Goal: Task Accomplishment & Management: Use online tool/utility

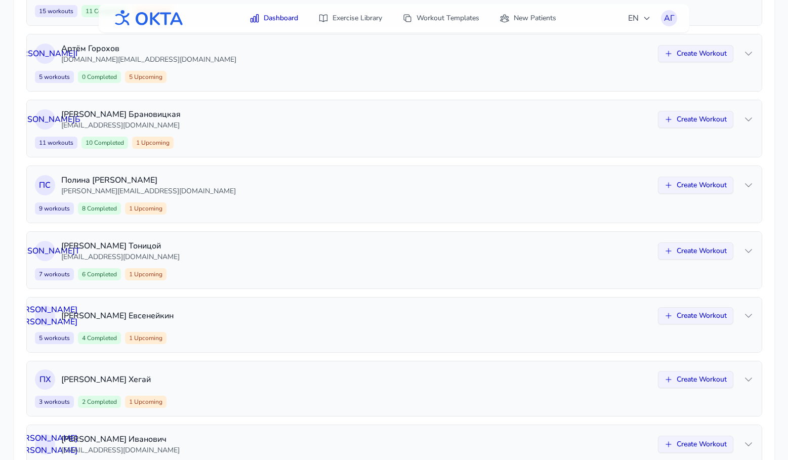
scroll to position [234, 0]
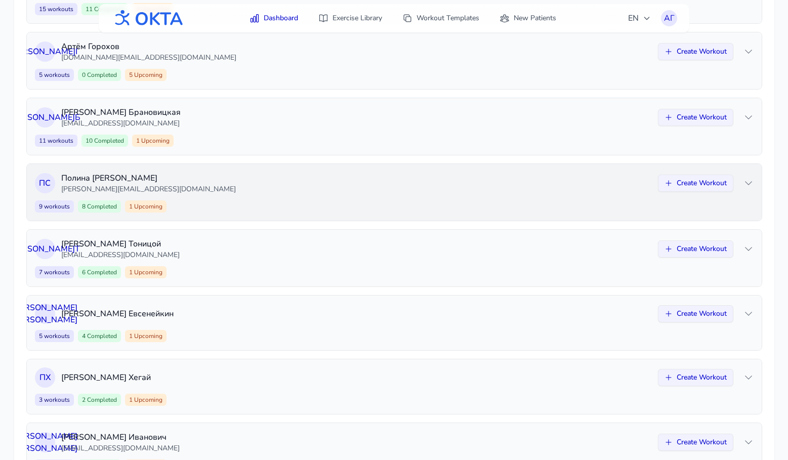
click at [371, 206] on div "9 workouts 8 Completed 1 Upcoming Create Workout" at bounding box center [394, 206] width 718 height 12
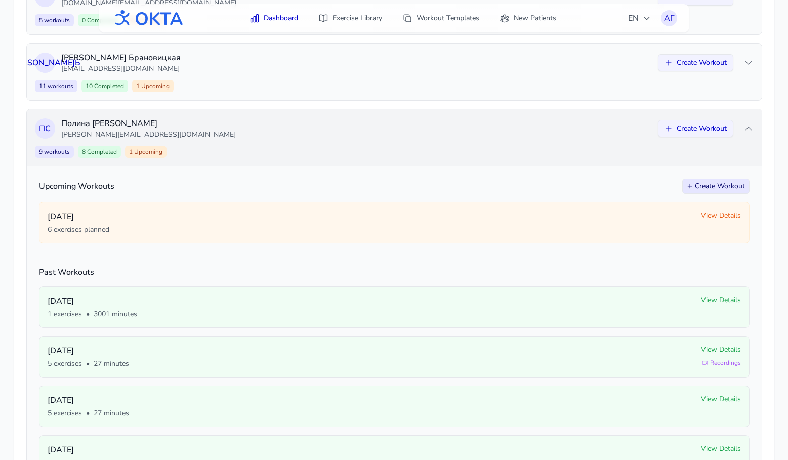
click at [361, 159] on div "П С Полина Сафонова polina@oktahealth.com Create Workout 9 workouts 8 Completed…" at bounding box center [394, 137] width 735 height 57
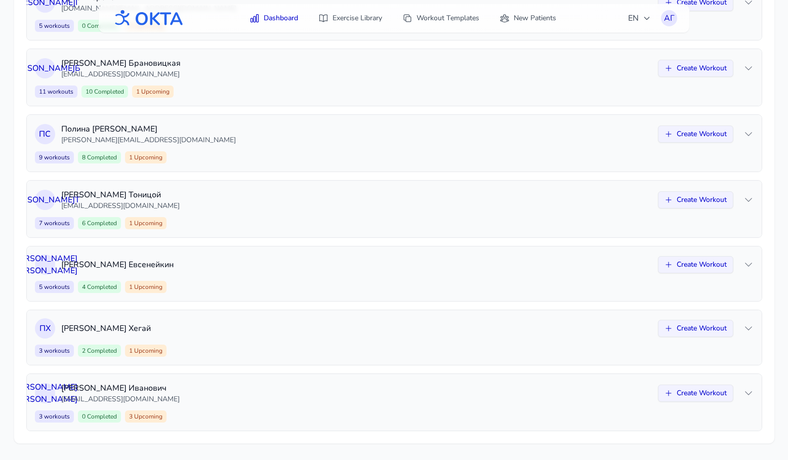
click at [349, 109] on div "V P Vanya Patient vanya@patient.com Create Workout 65 workouts 65 Completed 0 U…" at bounding box center [394, 141] width 736 height 580
click at [349, 93] on div "11 workouts 10 Completed 1 Upcoming Create Workout" at bounding box center [394, 91] width 718 height 12
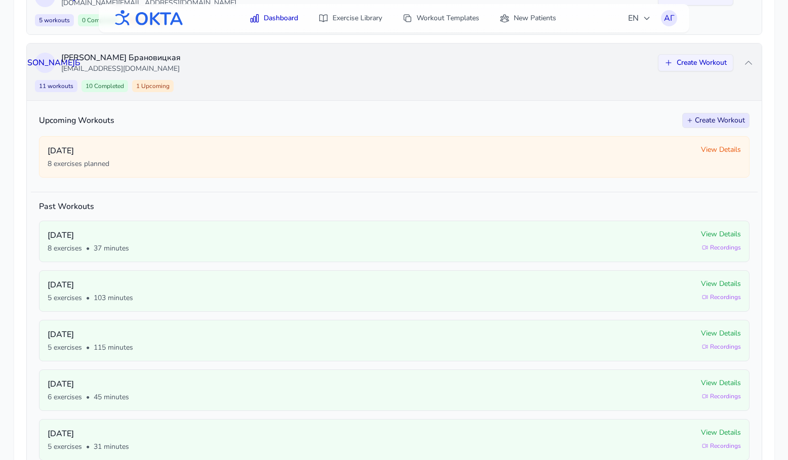
click at [356, 68] on p "arina@oktahealth.com" at bounding box center [356, 69] width 590 height 10
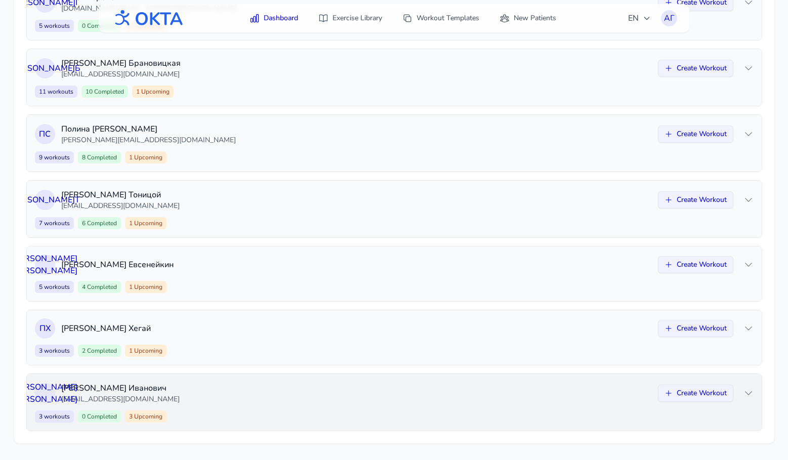
click at [248, 378] on p "da.saninskiy@gmail.com" at bounding box center [356, 399] width 590 height 10
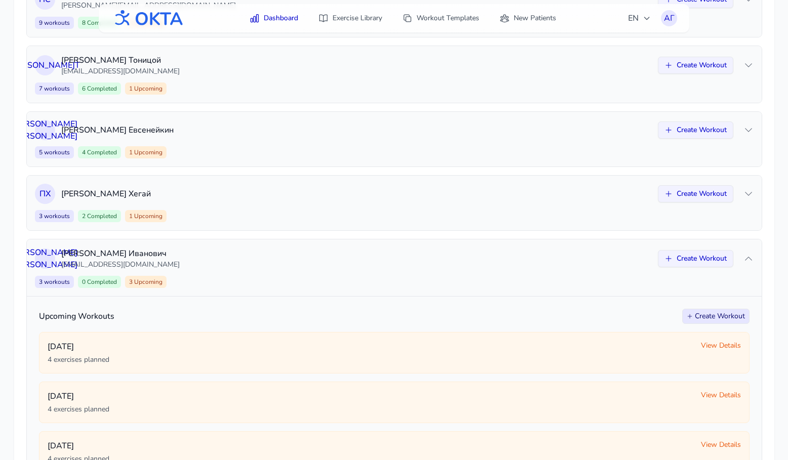
scroll to position [496, 0]
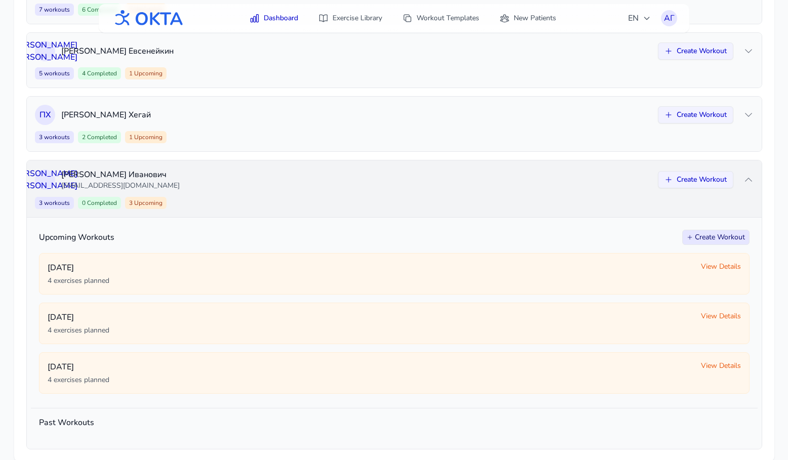
click at [278, 199] on div "3 workouts 0 Completed 3 Upcoming Create Workout" at bounding box center [394, 203] width 718 height 12
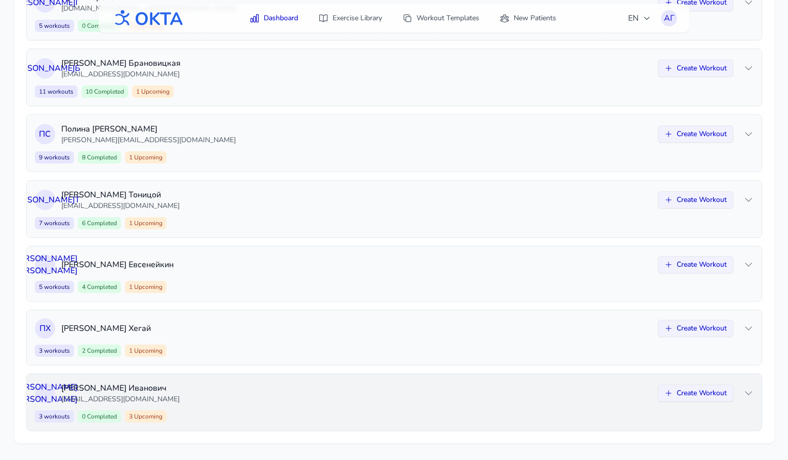
scroll to position [283, 0]
click at [228, 337] on div "П Х Павел Хегай Create Workout" at bounding box center [394, 328] width 718 height 20
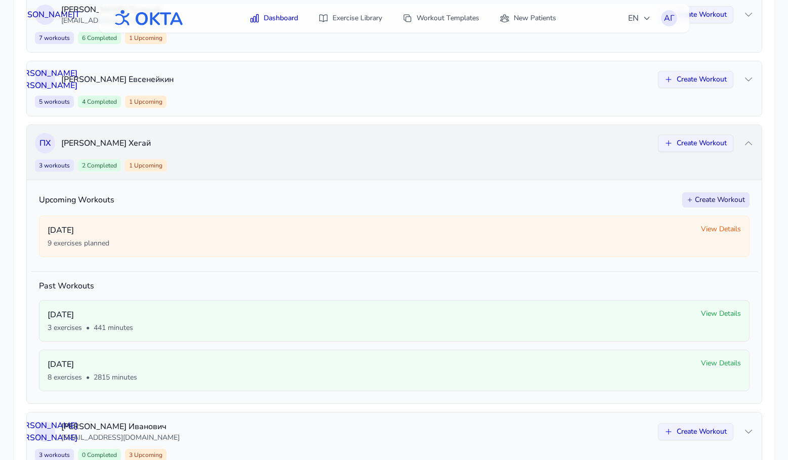
click at [234, 159] on div "3 workouts 2 Completed 1 Upcoming Create Workout" at bounding box center [394, 165] width 718 height 12
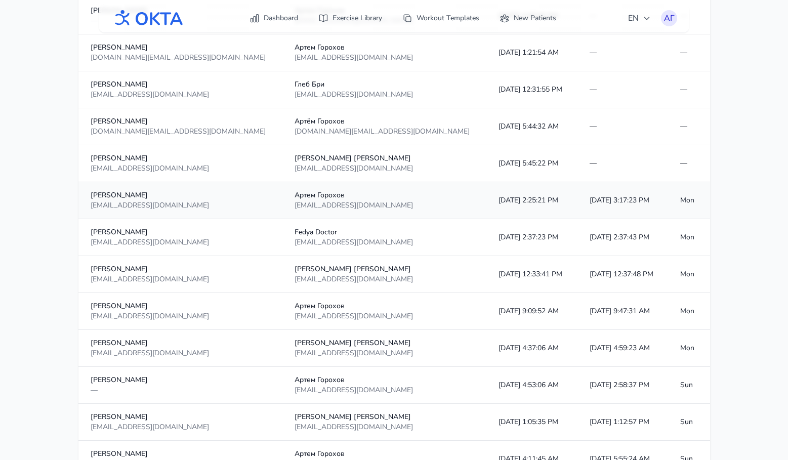
scroll to position [395, 0]
click at [339, 24] on link "Exercise Library" at bounding box center [350, 18] width 76 height 18
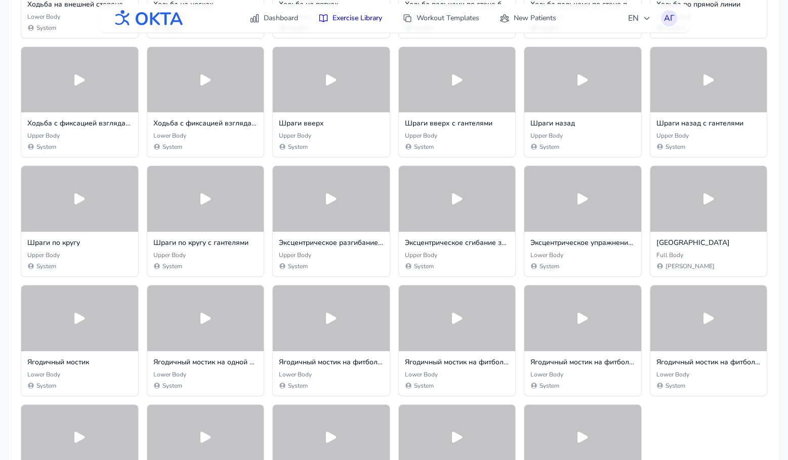
scroll to position [15201, 0]
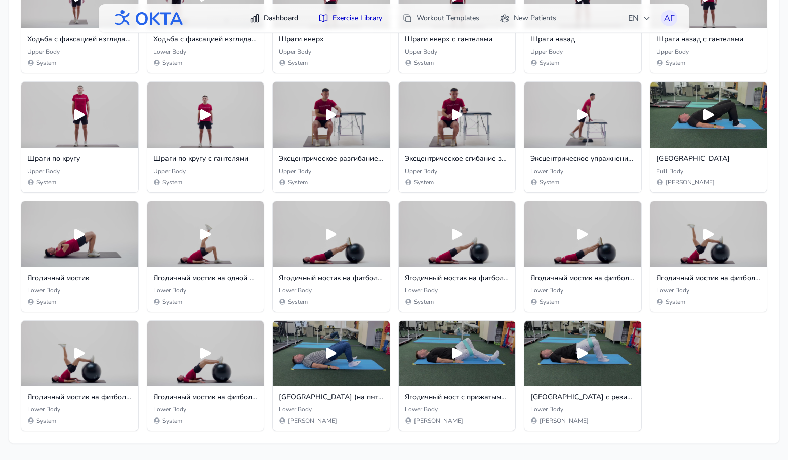
click at [272, 14] on link "Dashboard" at bounding box center [273, 18] width 61 height 18
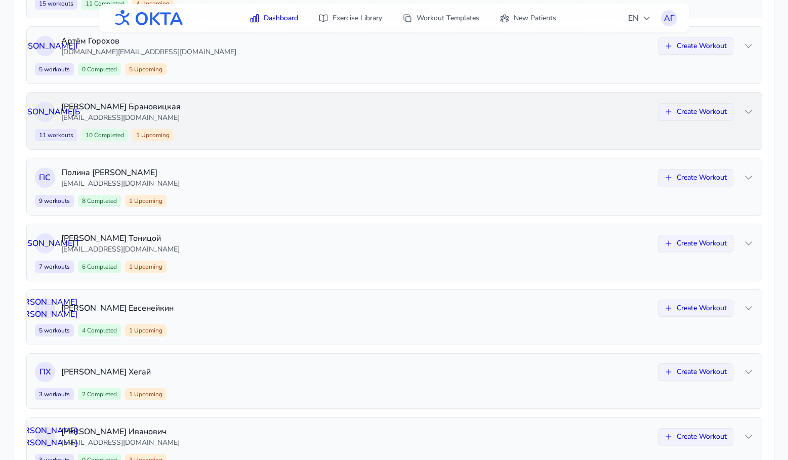
scroll to position [283, 0]
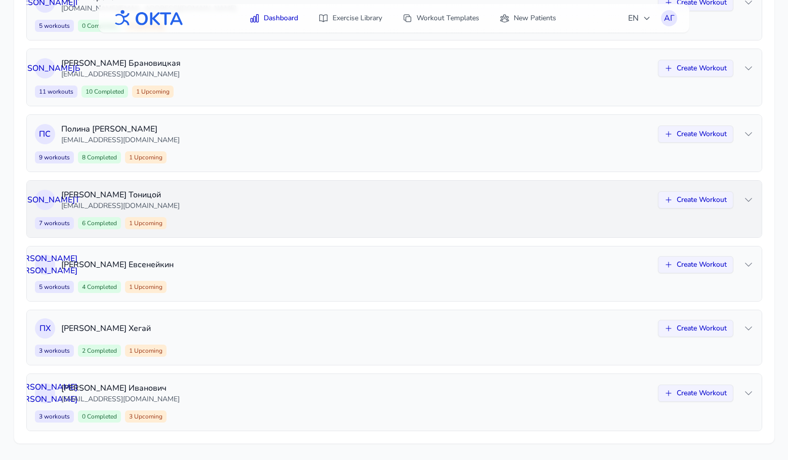
click at [378, 218] on div "7 workouts 6 Completed 1 Upcoming Create Workout" at bounding box center [394, 223] width 718 height 12
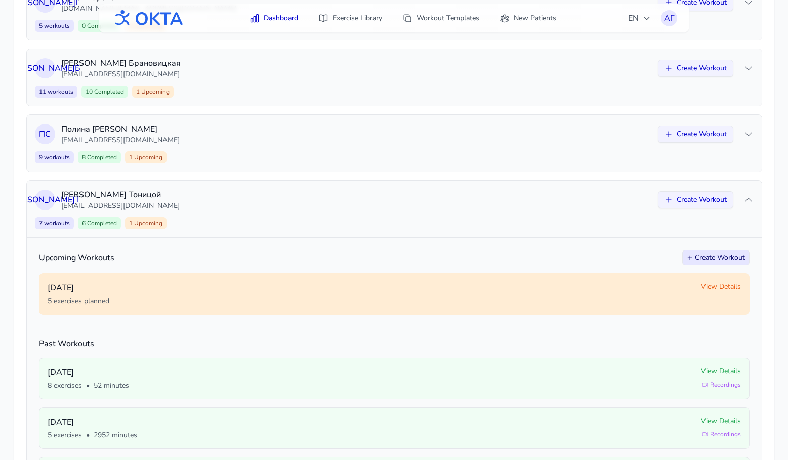
click at [717, 288] on span "View Details" at bounding box center [721, 287] width 40 height 10
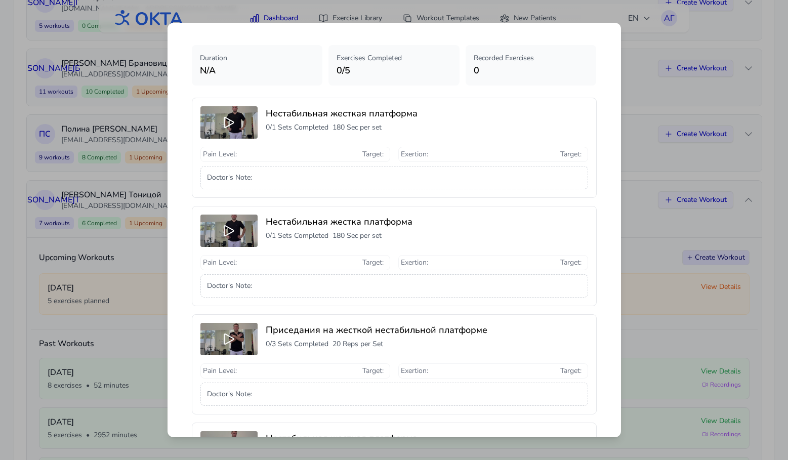
scroll to position [0, 0]
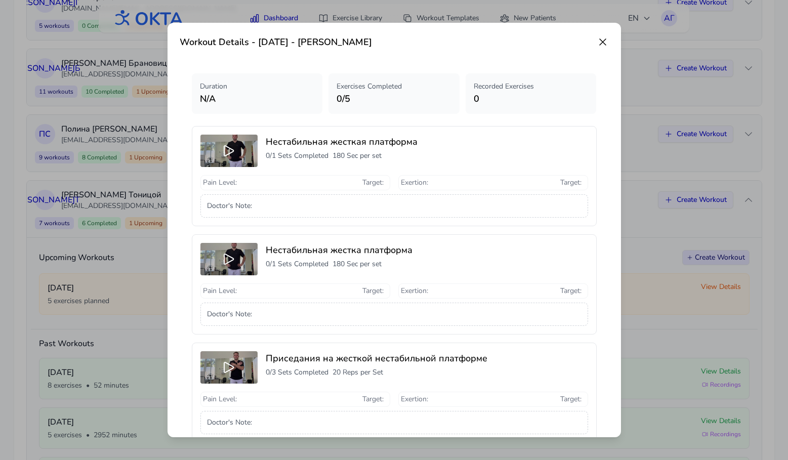
click at [601, 38] on icon at bounding box center [602, 42] width 12 height 12
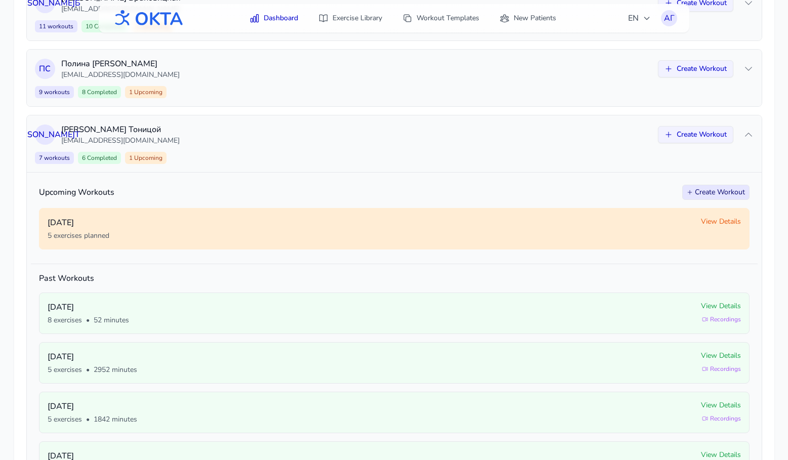
scroll to position [350, 0]
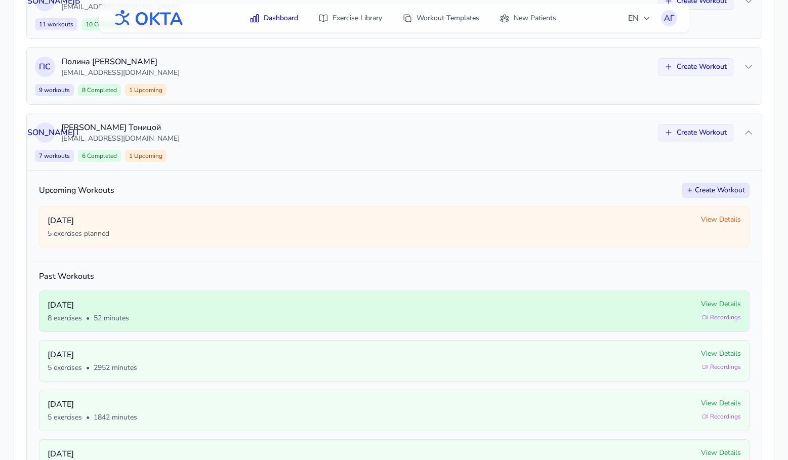
click at [725, 305] on span "View Details" at bounding box center [721, 304] width 40 height 10
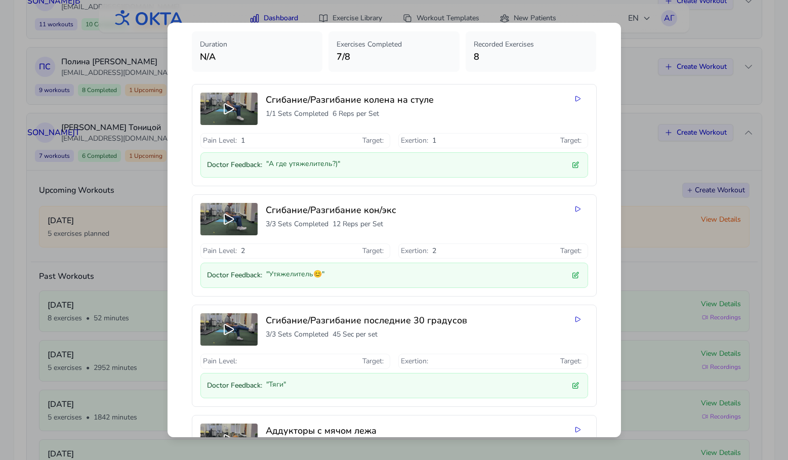
scroll to position [0, 0]
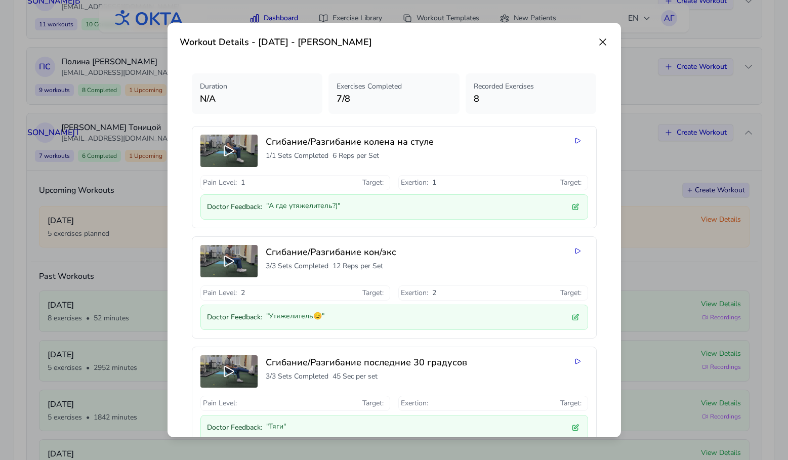
click at [605, 41] on icon at bounding box center [602, 42] width 12 height 12
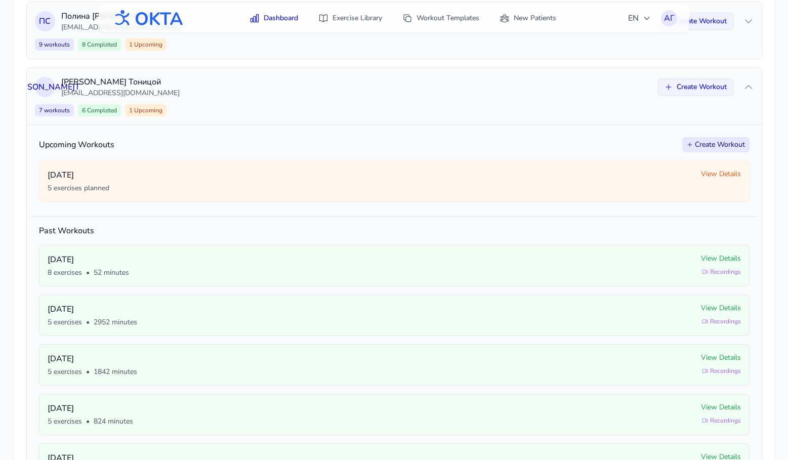
scroll to position [396, 0]
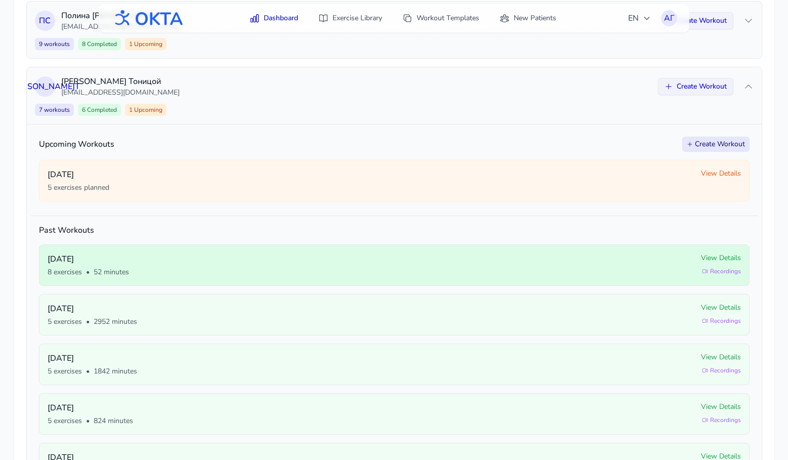
click at [723, 256] on span "View Details" at bounding box center [721, 258] width 40 height 10
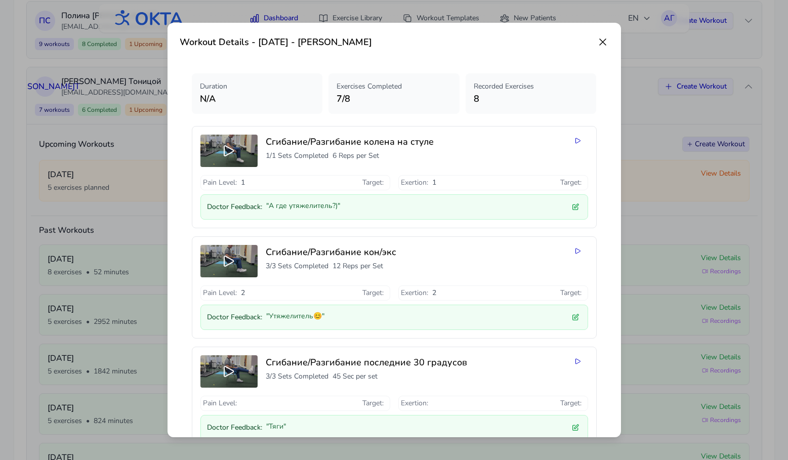
click at [600, 41] on icon at bounding box center [602, 42] width 12 height 12
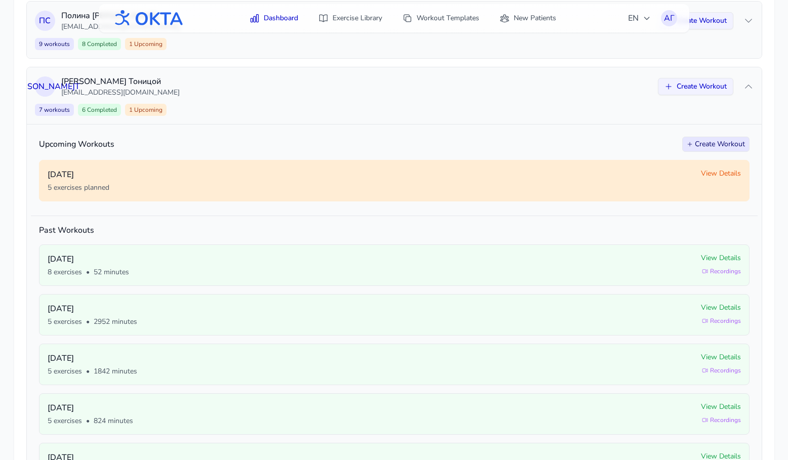
click at [718, 164] on div "Tuesday, September 30 5 exercises planned View Details" at bounding box center [394, 180] width 710 height 41
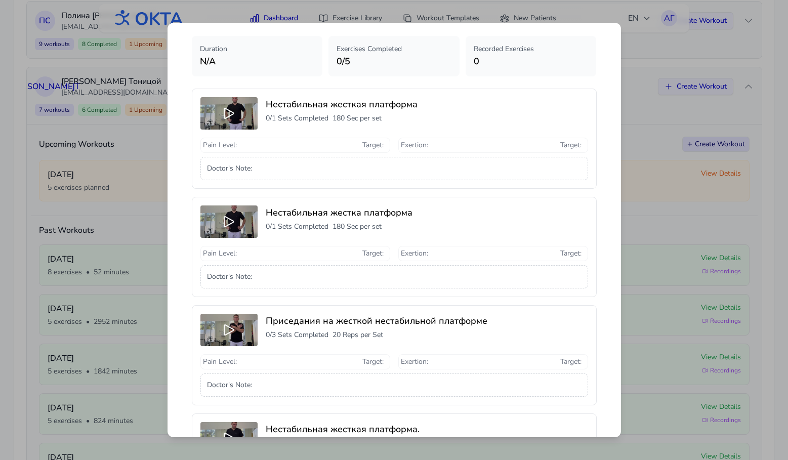
scroll to position [0, 0]
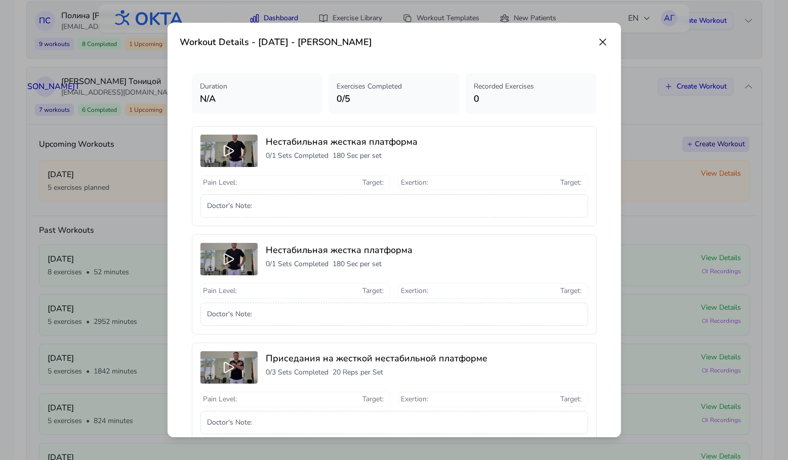
click at [601, 40] on icon at bounding box center [602, 42] width 12 height 12
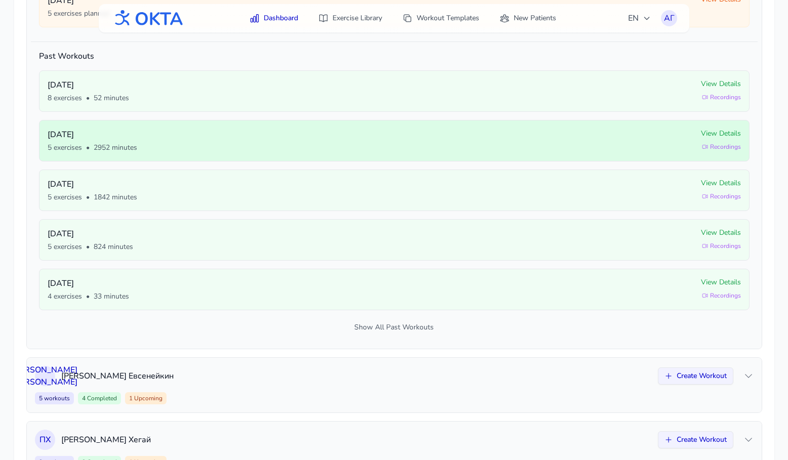
scroll to position [584, 0]
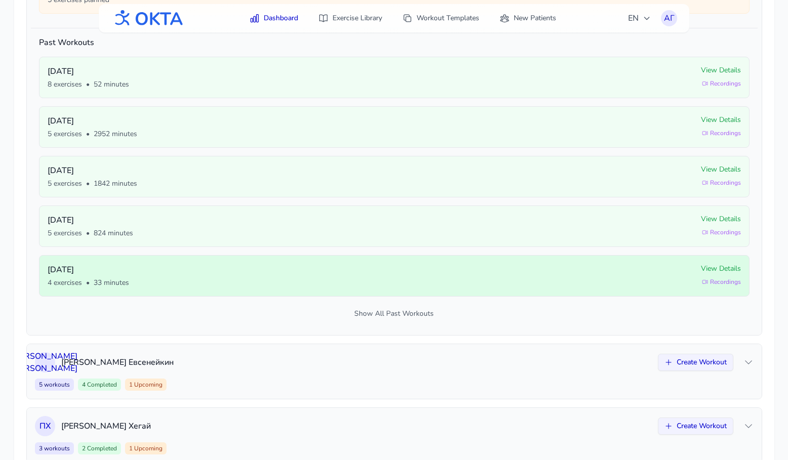
click at [687, 271] on p "Sunday, September 21" at bounding box center [370, 270] width 645 height 12
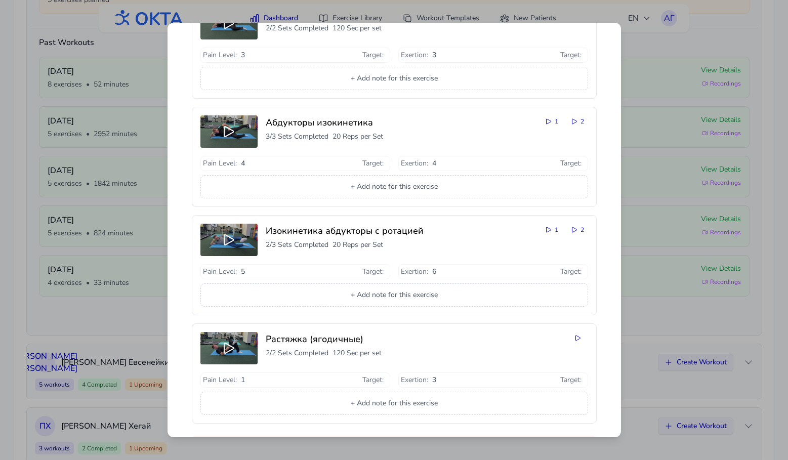
scroll to position [0, 0]
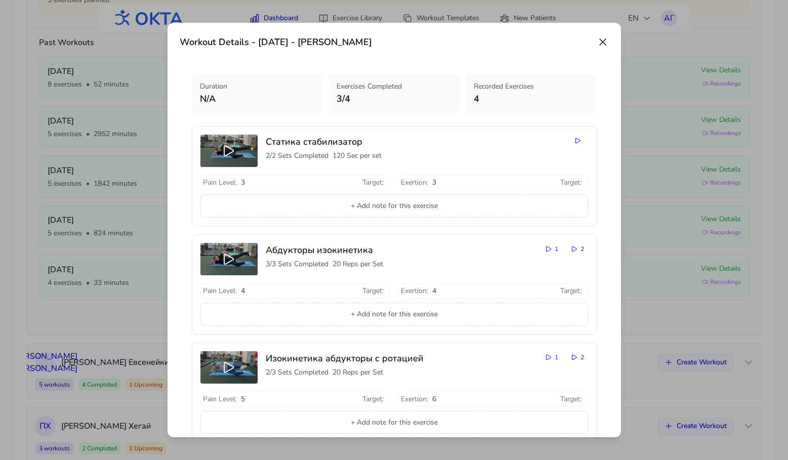
click at [603, 39] on icon at bounding box center [602, 42] width 12 height 12
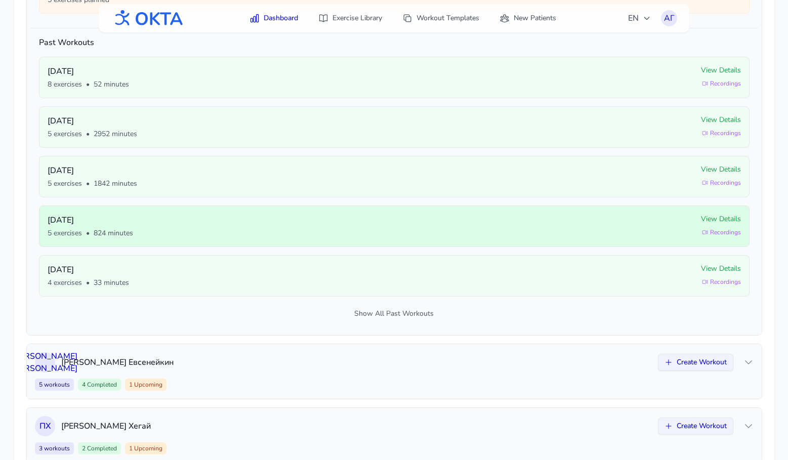
click at [573, 224] on p "[DATE]" at bounding box center [370, 220] width 645 height 12
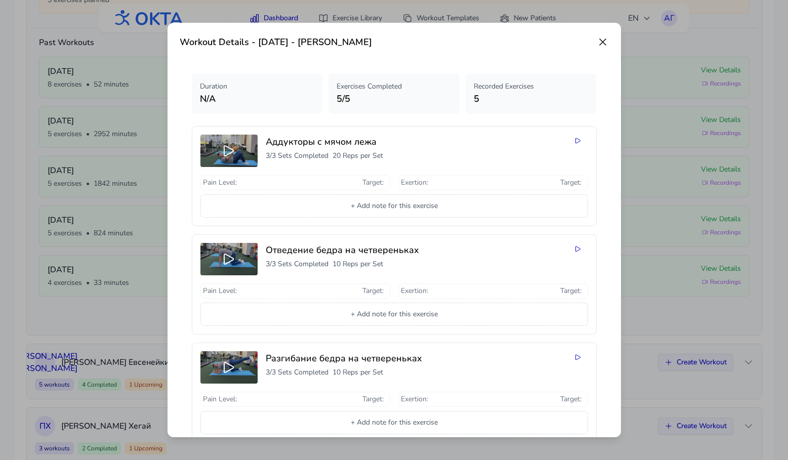
click at [601, 41] on icon at bounding box center [602, 42] width 6 height 6
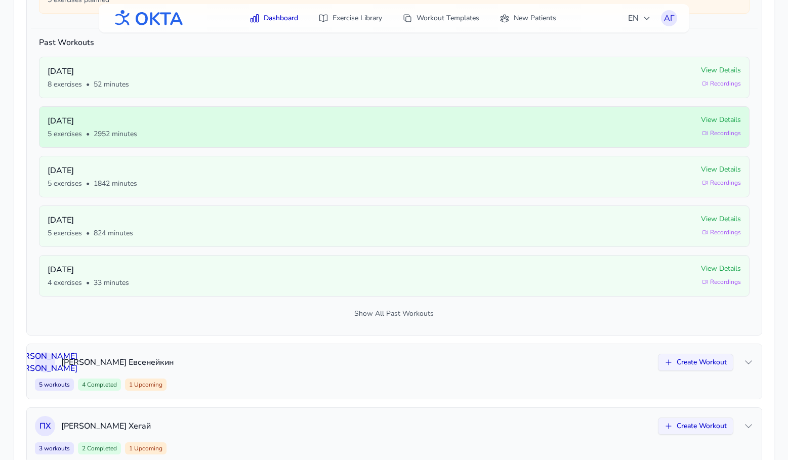
click at [486, 142] on div "Saturday, September 27 5 exercises • 2952 minutes View Details Recordings" at bounding box center [394, 126] width 710 height 41
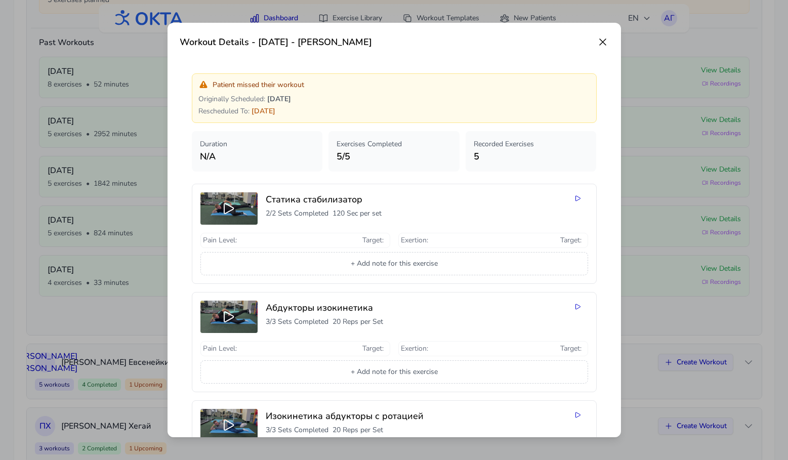
click at [605, 41] on icon at bounding box center [602, 42] width 12 height 12
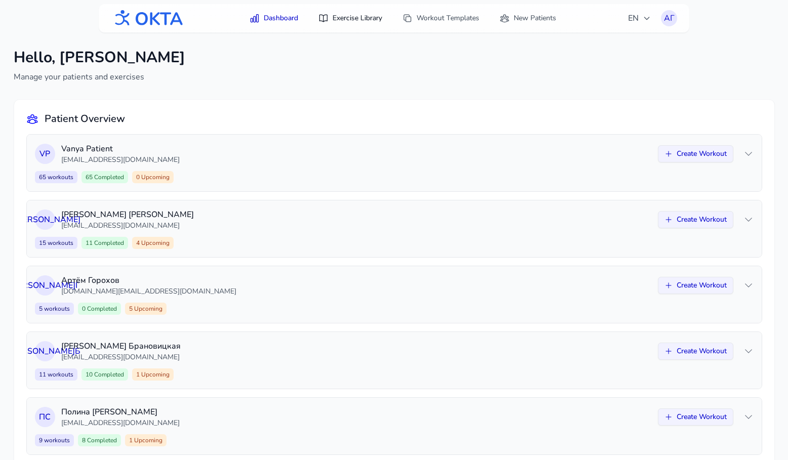
click at [354, 15] on link "Exercise Library" at bounding box center [350, 18] width 76 height 18
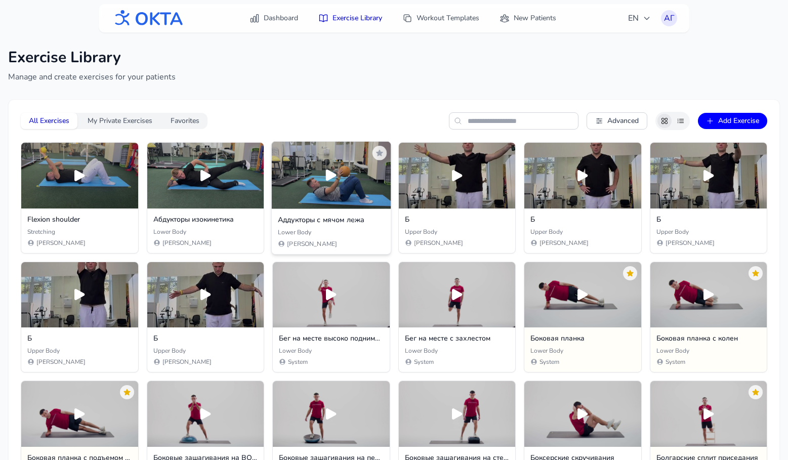
click at [325, 192] on div at bounding box center [331, 175] width 119 height 67
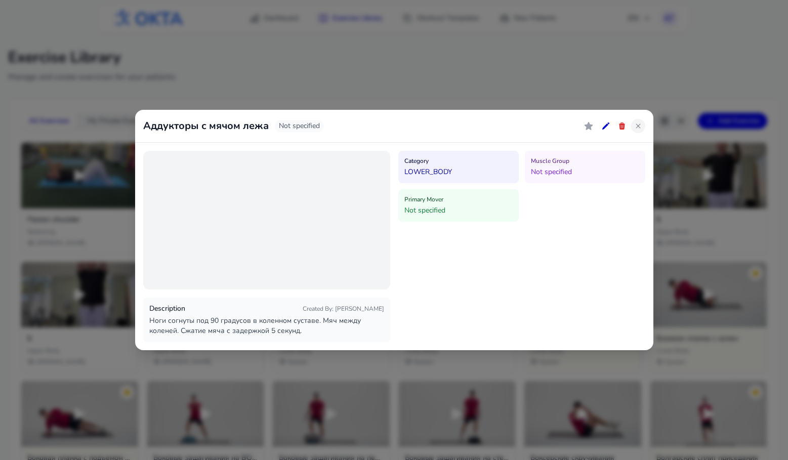
click at [638, 124] on icon at bounding box center [638, 126] width 8 height 8
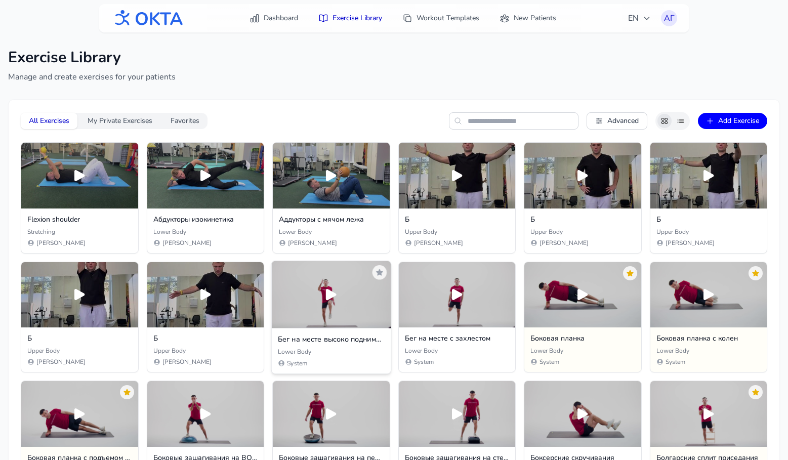
click at [372, 312] on div at bounding box center [331, 294] width 119 height 67
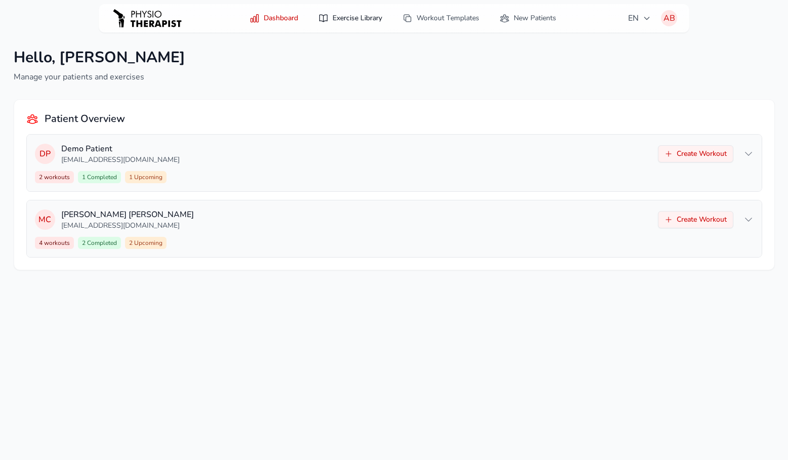
click at [335, 22] on link "Exercise Library" at bounding box center [350, 18] width 76 height 18
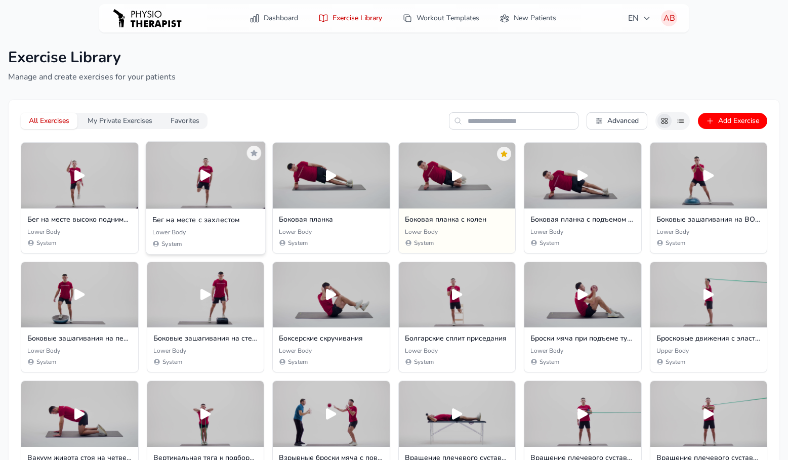
click at [227, 198] on div at bounding box center [205, 175] width 119 height 67
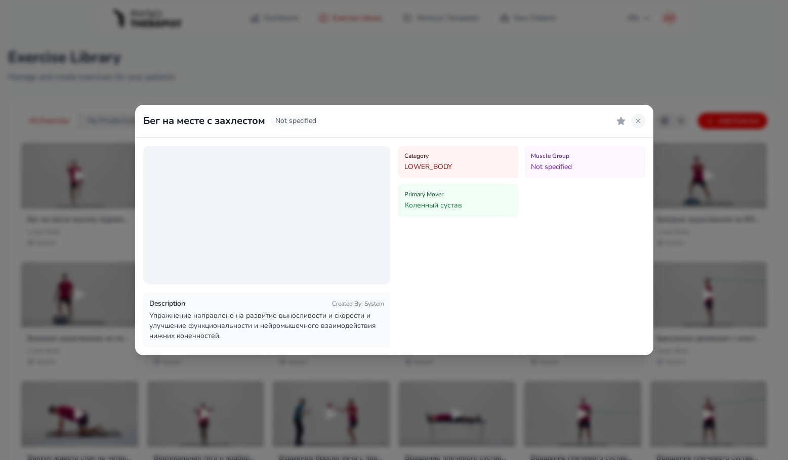
click at [637, 121] on icon at bounding box center [638, 121] width 8 height 8
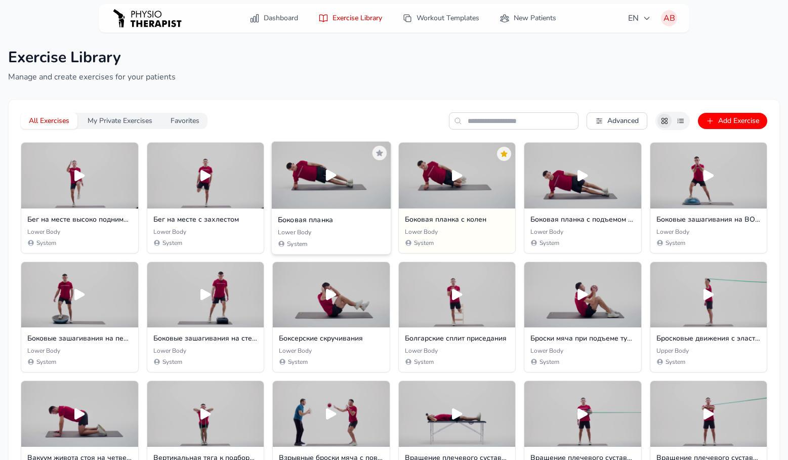
click at [349, 189] on div at bounding box center [331, 175] width 119 height 67
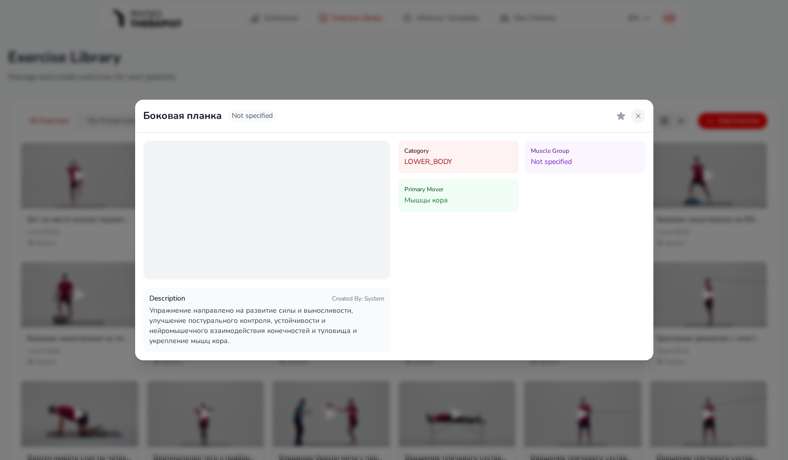
click at [635, 112] on icon at bounding box center [638, 116] width 8 height 8
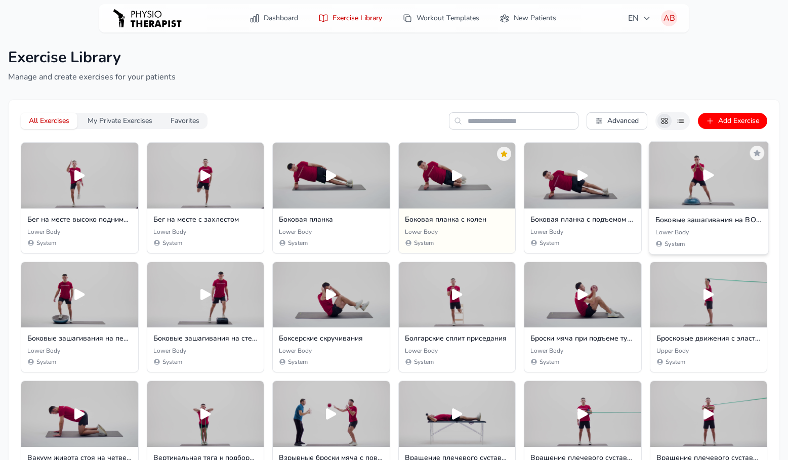
click at [706, 194] on div at bounding box center [708, 175] width 119 height 67
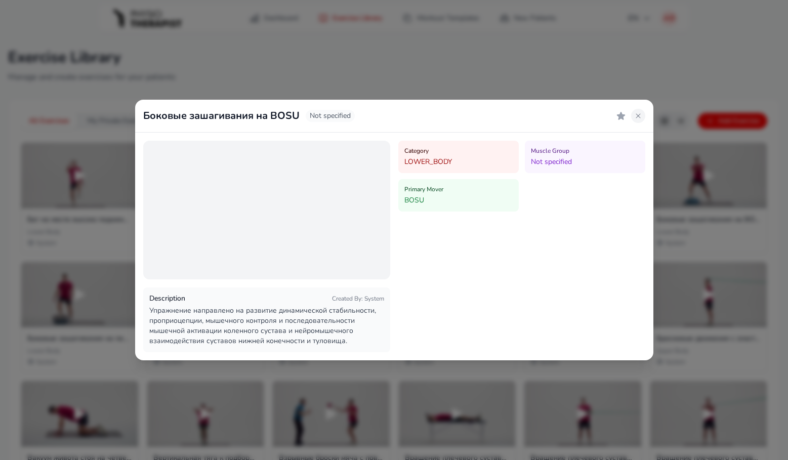
click at [639, 115] on icon at bounding box center [638, 116] width 8 height 8
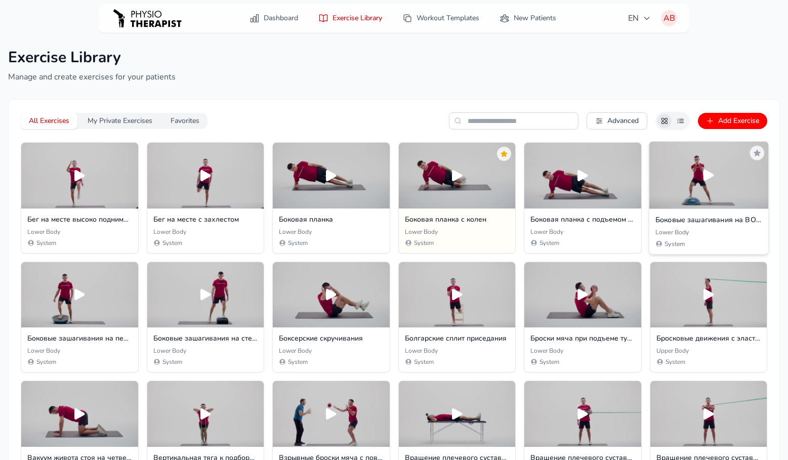
click at [711, 198] on div at bounding box center [708, 175] width 119 height 67
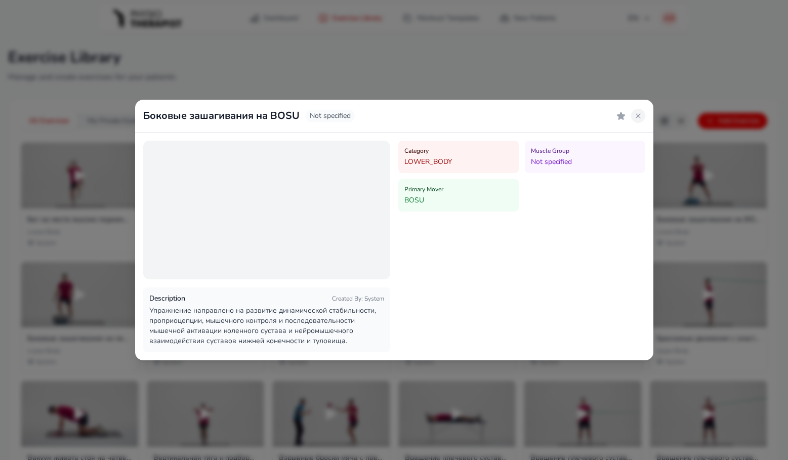
click at [639, 115] on icon at bounding box center [638, 116] width 8 height 8
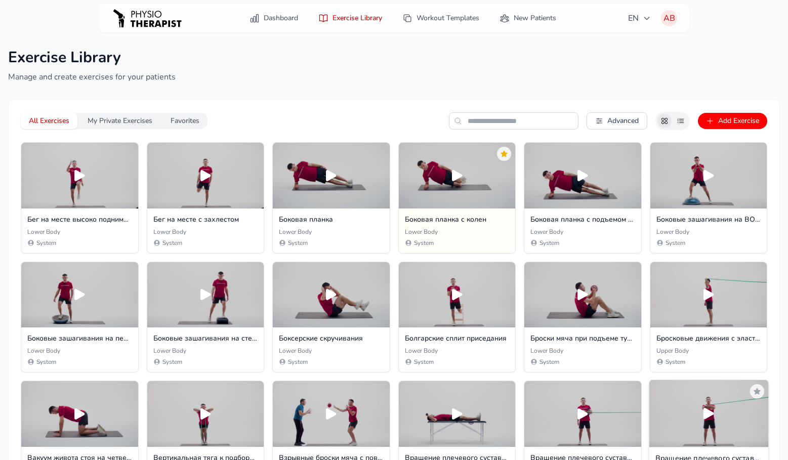
click at [712, 415] on icon at bounding box center [708, 413] width 17 height 17
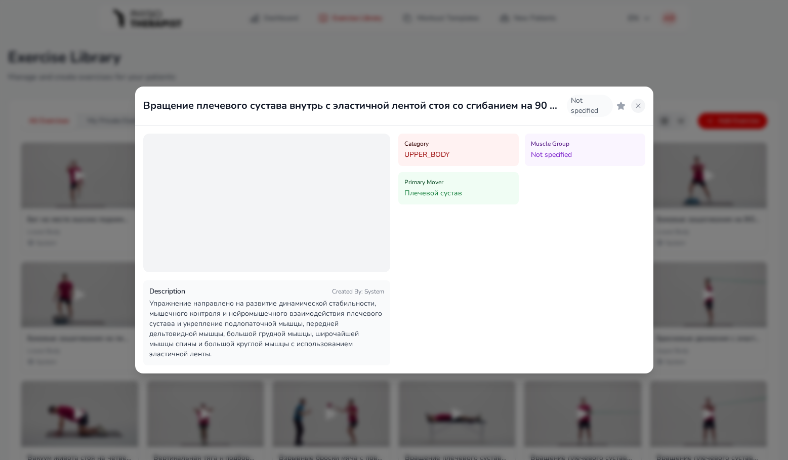
click at [638, 104] on icon at bounding box center [638, 106] width 8 height 8
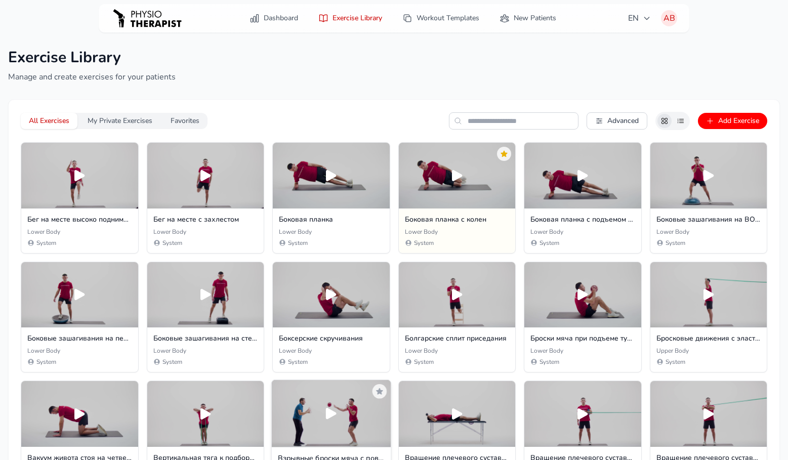
click at [323, 417] on icon at bounding box center [331, 413] width 17 height 17
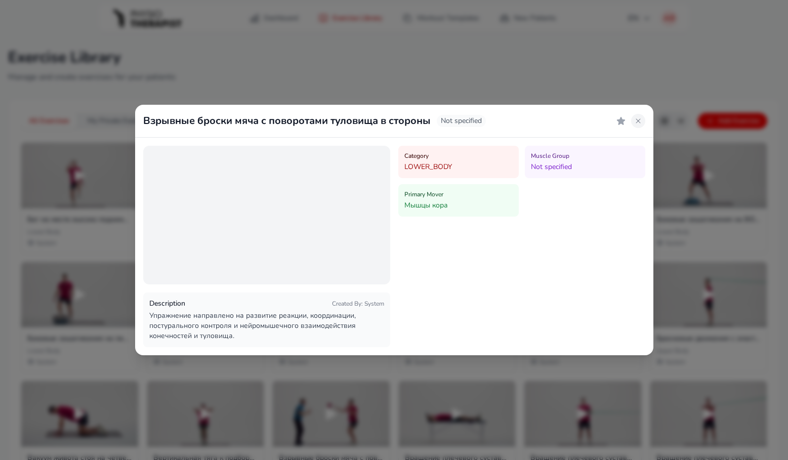
click at [637, 118] on icon at bounding box center [638, 121] width 8 height 8
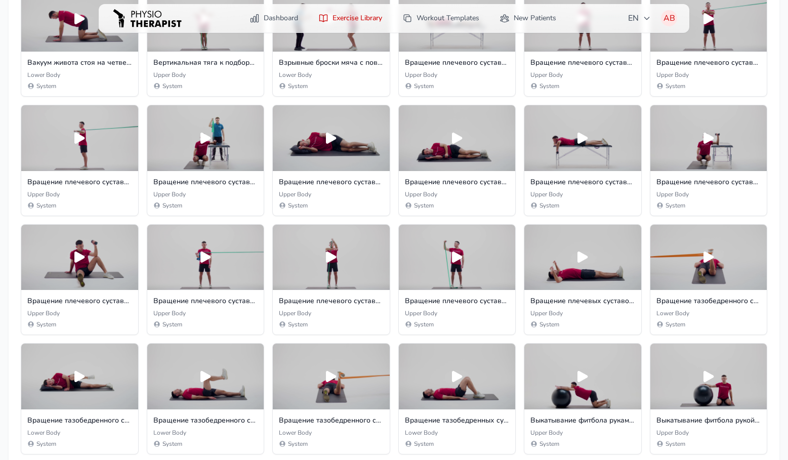
scroll to position [535, 0]
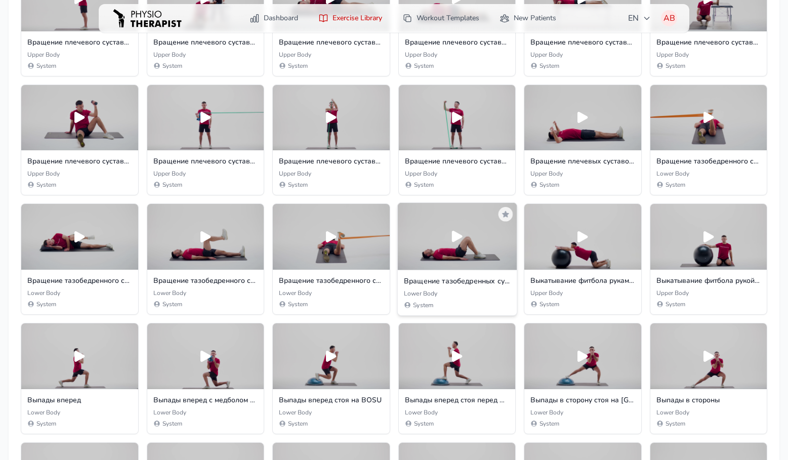
click at [451, 234] on icon at bounding box center [456, 236] width 17 height 17
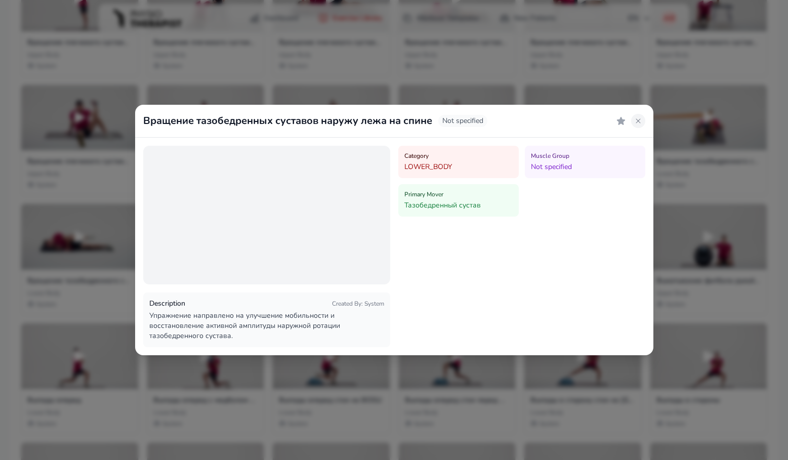
click at [641, 119] on icon at bounding box center [638, 121] width 8 height 8
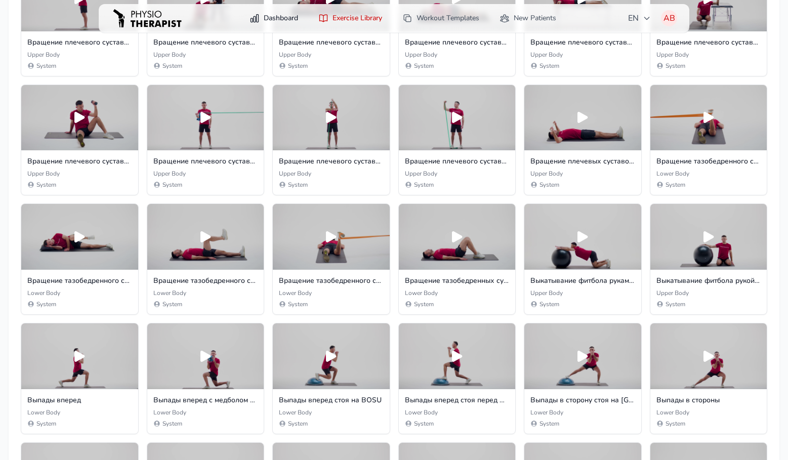
click at [288, 19] on link "Dashboard" at bounding box center [273, 18] width 61 height 18
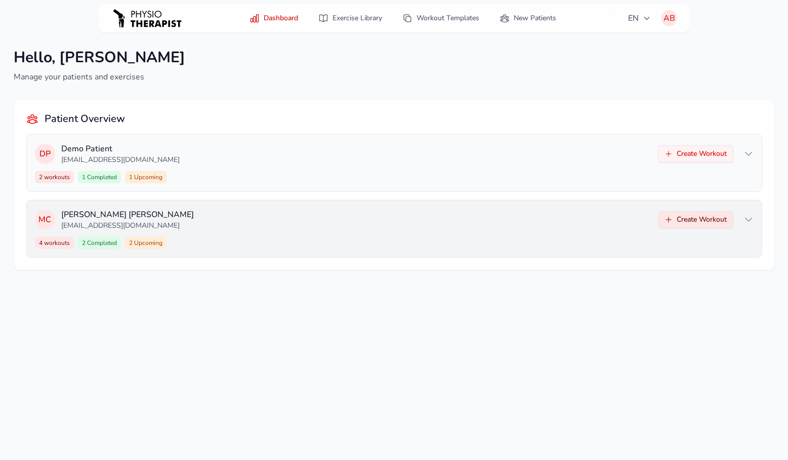
click at [676, 219] on button "Create Workout" at bounding box center [695, 219] width 75 height 17
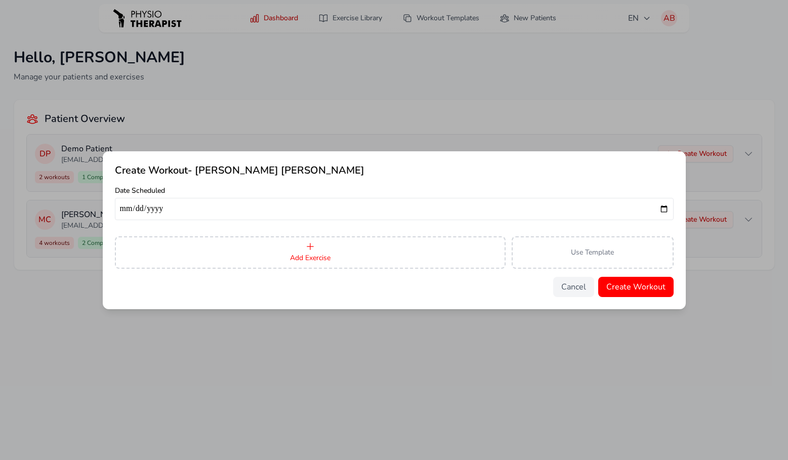
click at [348, 254] on button "Add Exercise" at bounding box center [310, 252] width 391 height 32
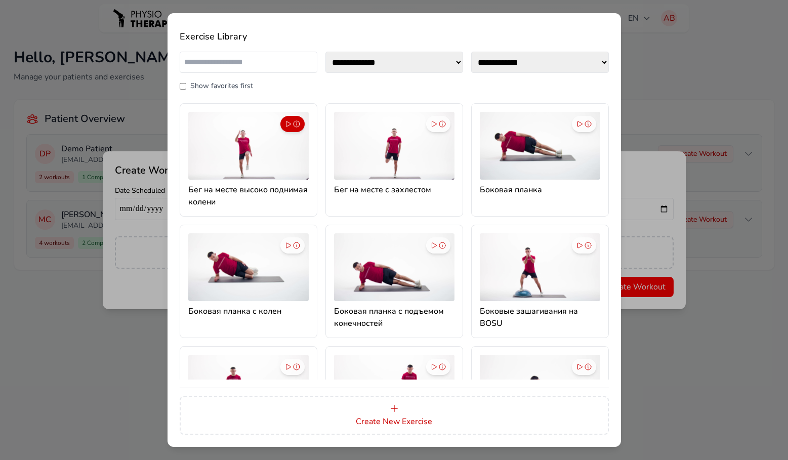
click at [294, 126] on icon at bounding box center [296, 124] width 8 height 8
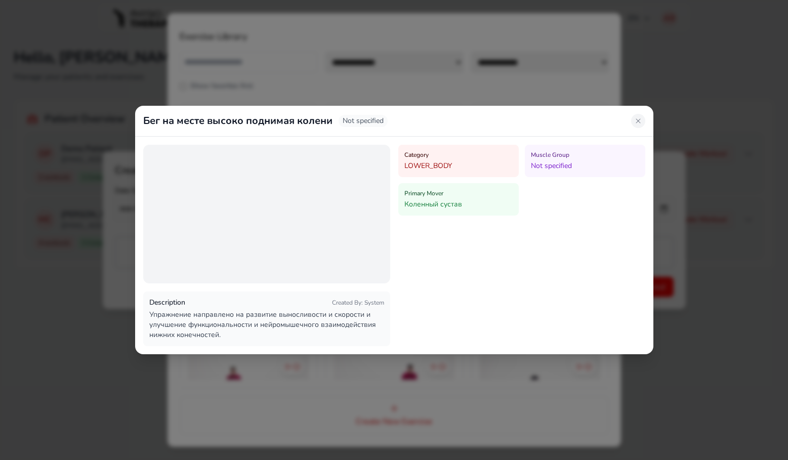
click at [639, 118] on icon at bounding box center [638, 121] width 8 height 8
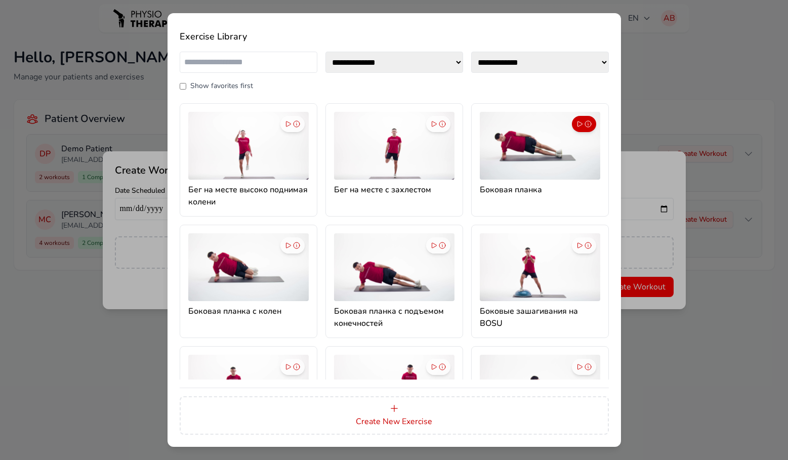
click at [580, 126] on icon at bounding box center [580, 124] width 8 height 8
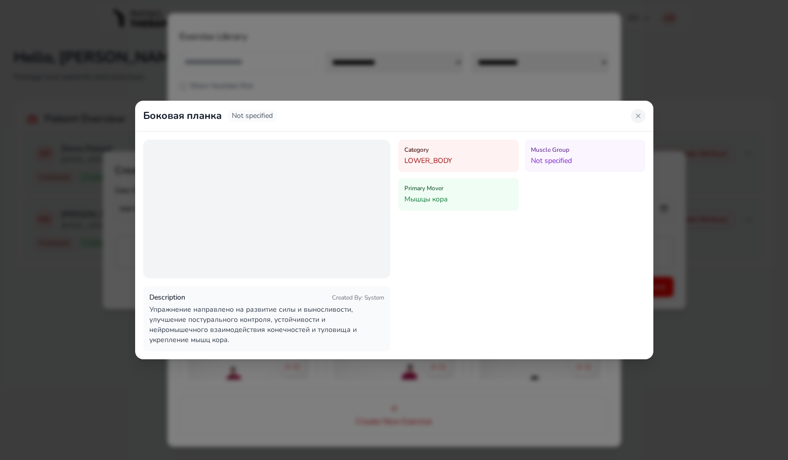
click at [639, 116] on icon at bounding box center [638, 116] width 8 height 8
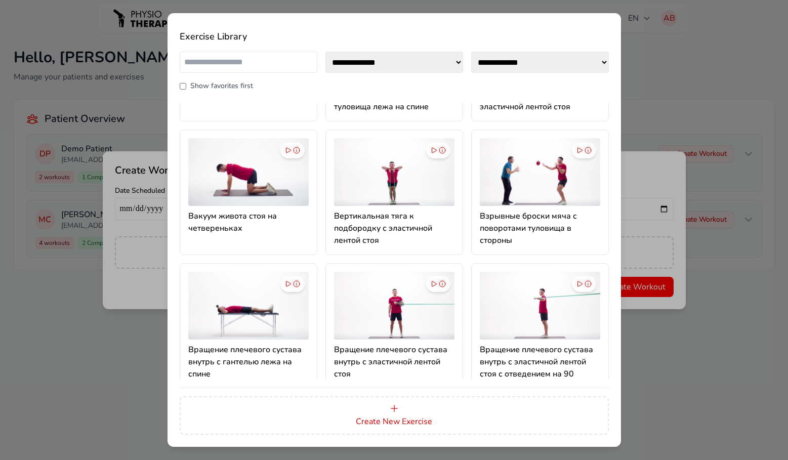
scroll to position [496, 0]
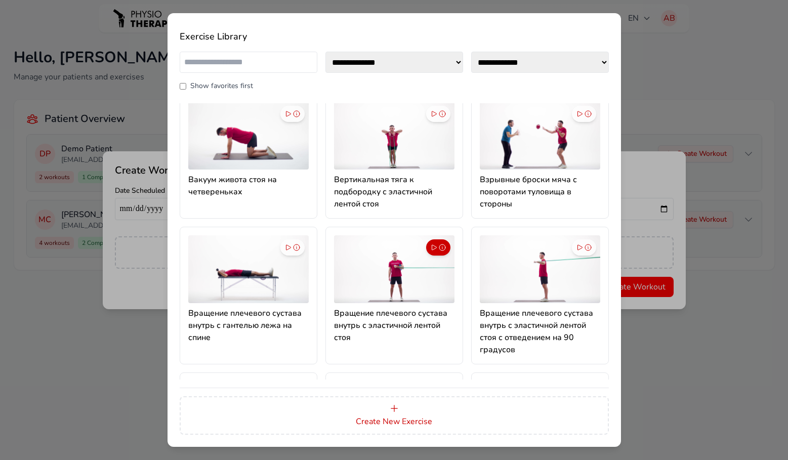
click at [440, 243] on icon at bounding box center [442, 247] width 8 height 8
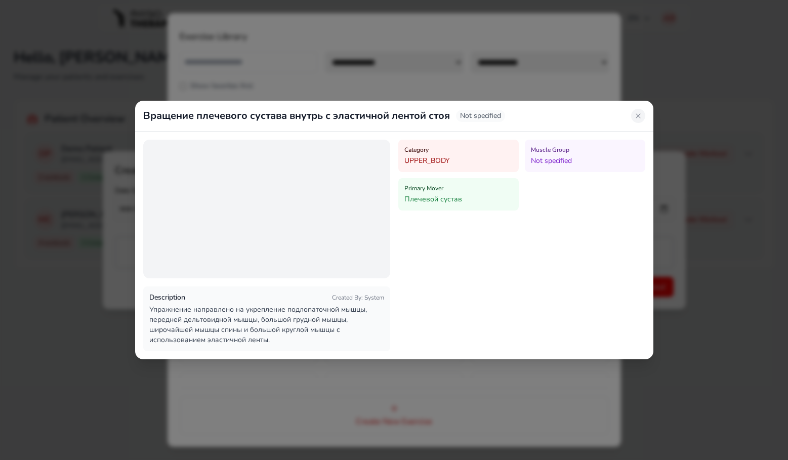
click at [640, 114] on icon at bounding box center [638, 116] width 8 height 8
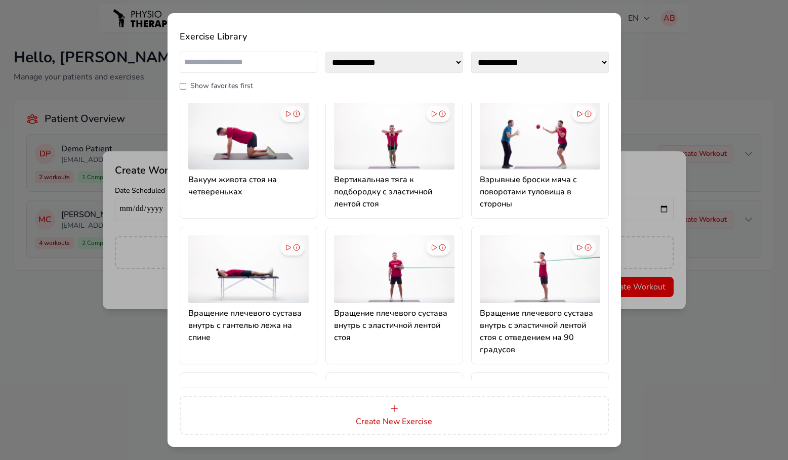
click at [650, 86] on div "**********" at bounding box center [394, 230] width 788 height 460
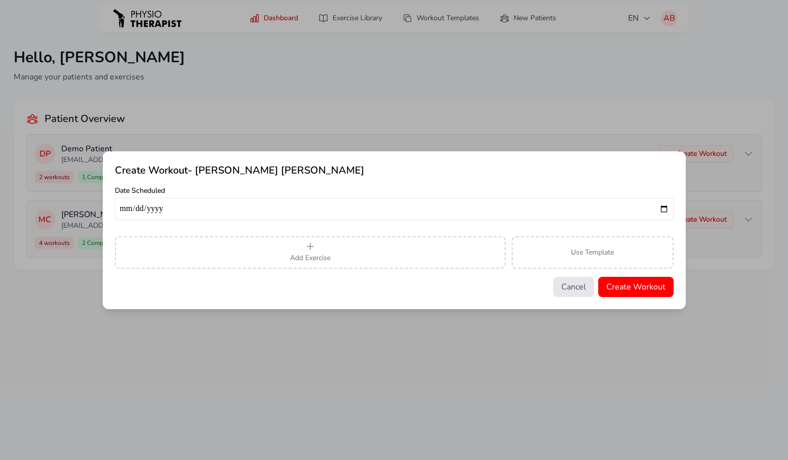
click at [582, 284] on button "Cancel" at bounding box center [573, 287] width 41 height 20
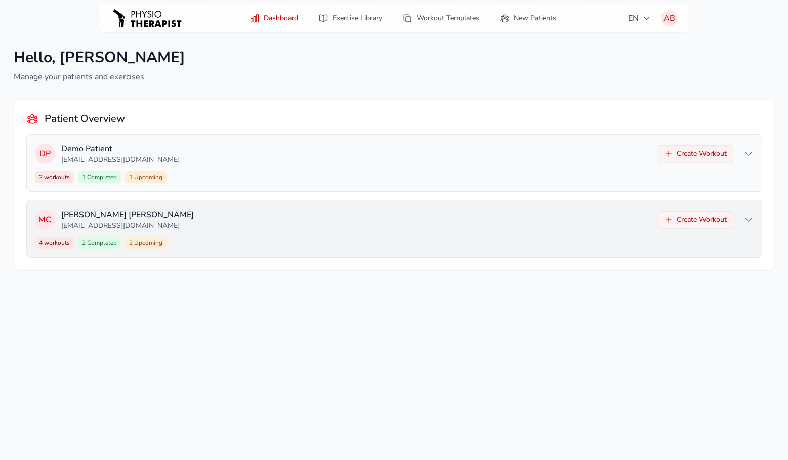
click at [538, 241] on div "4 workouts 2 Completed 2 Upcoming Create Workout" at bounding box center [394, 243] width 718 height 12
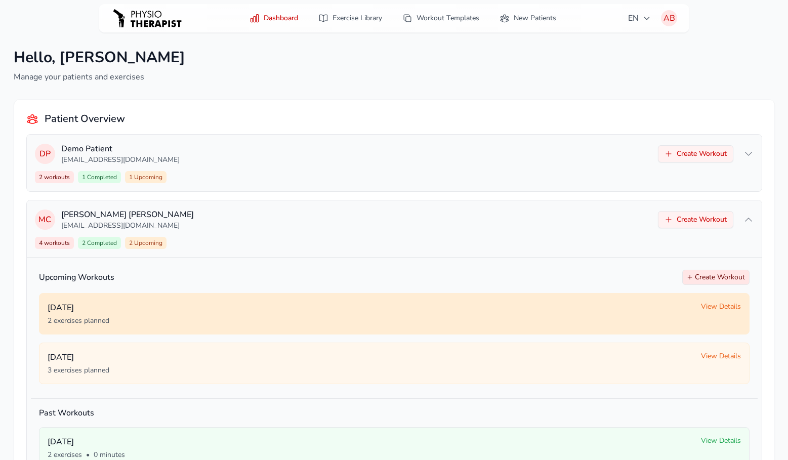
click at [714, 304] on span "View Details" at bounding box center [721, 307] width 40 height 10
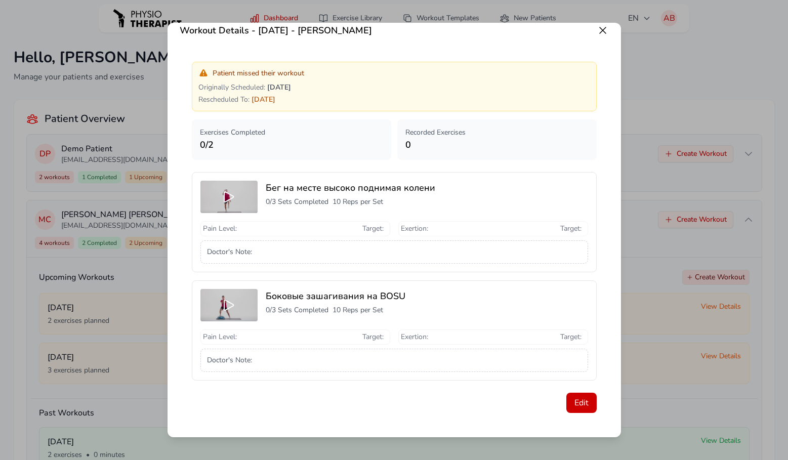
scroll to position [0, 0]
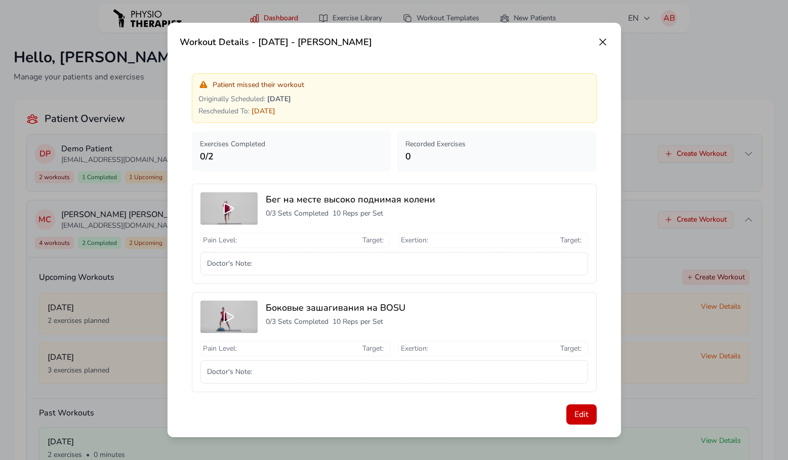
click at [600, 41] on icon at bounding box center [602, 42] width 12 height 12
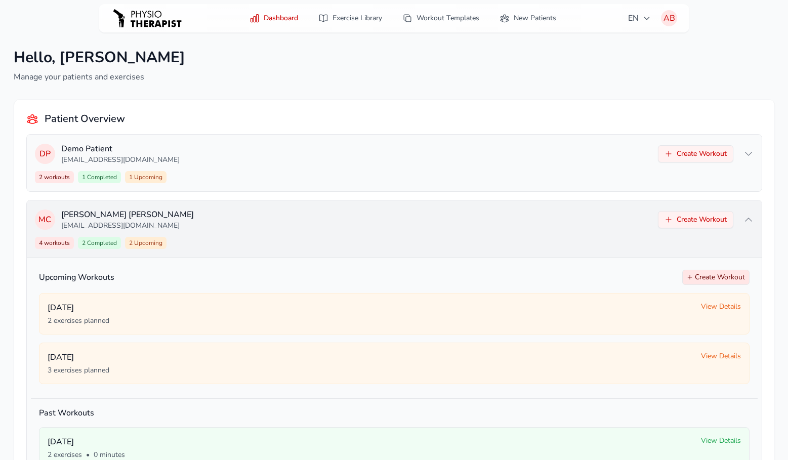
click at [308, 226] on p "[EMAIL_ADDRESS][DOMAIN_NAME]" at bounding box center [356, 226] width 590 height 10
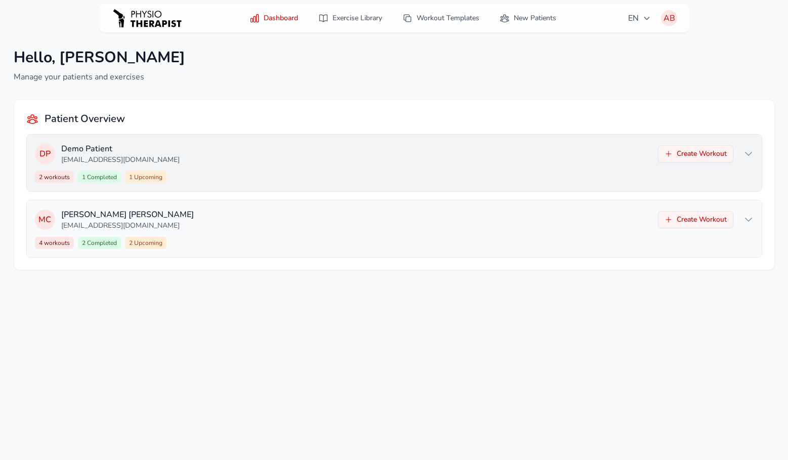
click at [297, 171] on div "2 workouts 1 Completed 1 Upcoming Create Workout" at bounding box center [394, 177] width 718 height 12
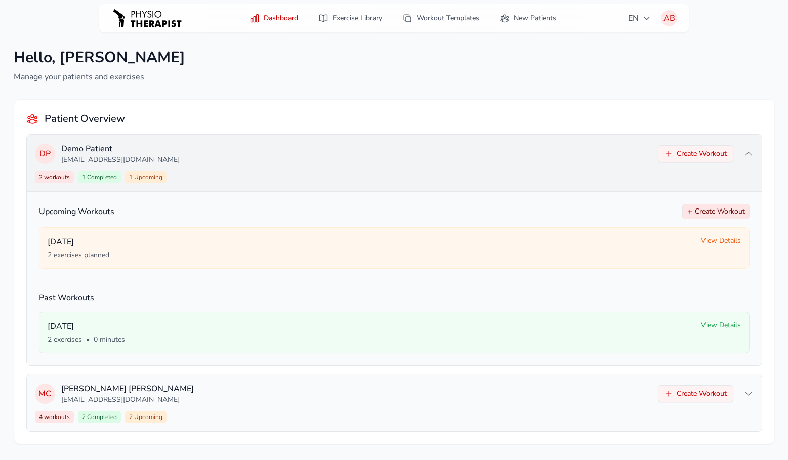
click at [297, 171] on div "2 workouts 1 Completed 1 Upcoming Create Workout" at bounding box center [394, 177] width 718 height 12
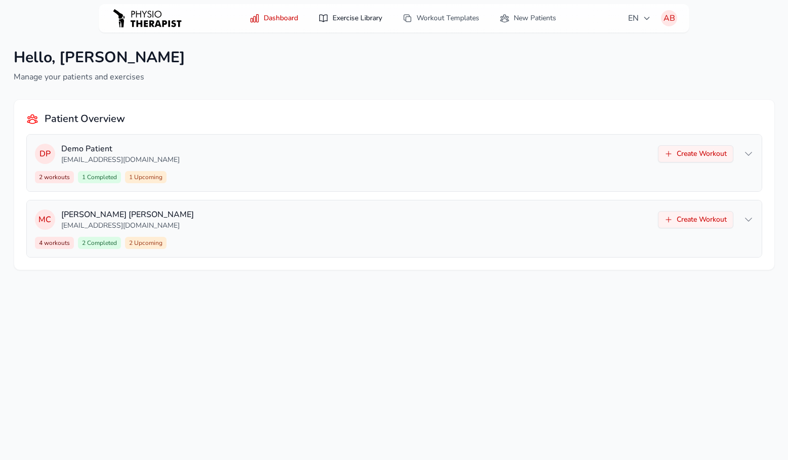
click at [359, 16] on link "Exercise Library" at bounding box center [350, 18] width 76 height 18
